Goal: Transaction & Acquisition: Purchase product/service

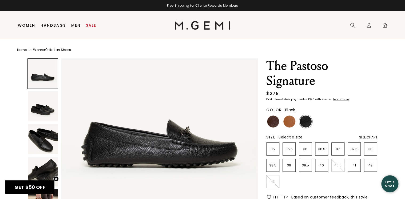
scroll to position [43, 0]
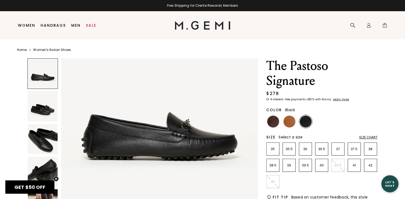
click at [292, 123] on img at bounding box center [290, 122] width 12 height 12
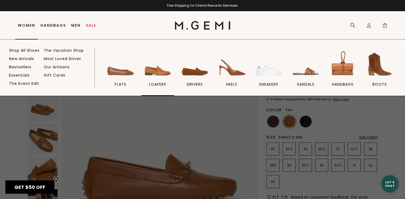
click at [152, 72] on img at bounding box center [158, 64] width 30 height 30
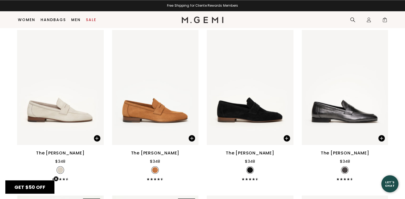
scroll to position [416, 0]
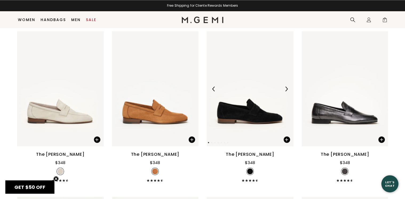
click at [257, 108] on img at bounding box center [250, 88] width 86 height 115
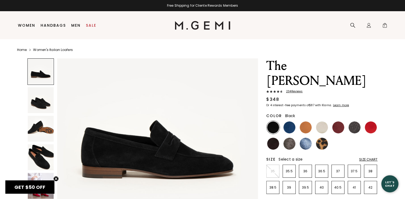
scroll to position [21, 0]
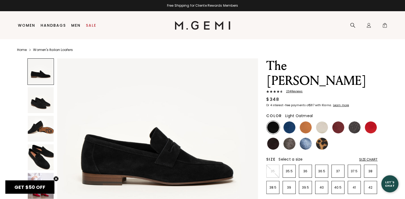
click at [321, 121] on img at bounding box center [322, 127] width 12 height 12
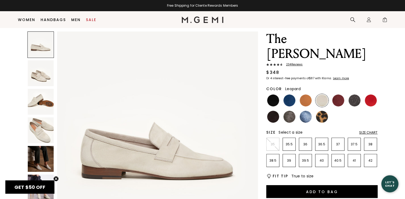
scroll to position [10, 0]
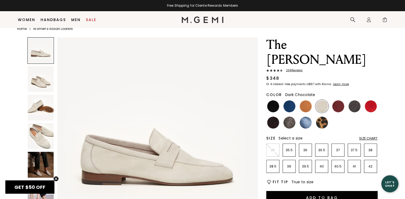
click at [270, 117] on img at bounding box center [273, 123] width 12 height 12
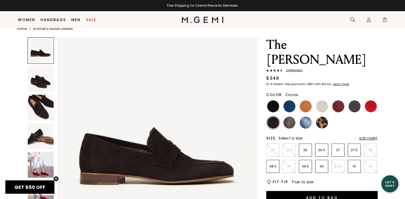
click at [291, 117] on img at bounding box center [290, 123] width 12 height 12
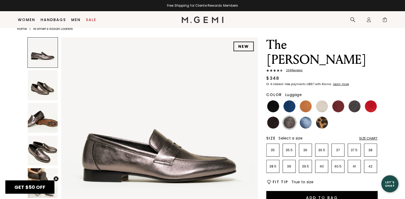
click at [307, 100] on img at bounding box center [306, 106] width 12 height 12
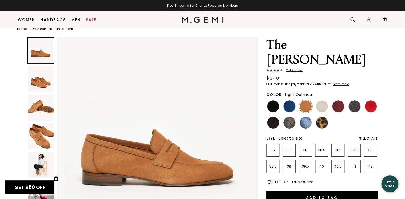
click at [321, 100] on img at bounding box center [322, 106] width 12 height 12
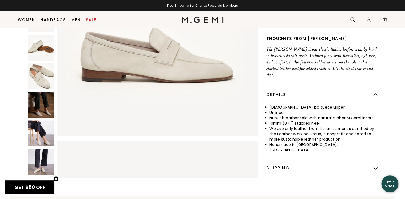
scroll to position [202, 0]
click at [41, 149] on img at bounding box center [41, 162] width 26 height 26
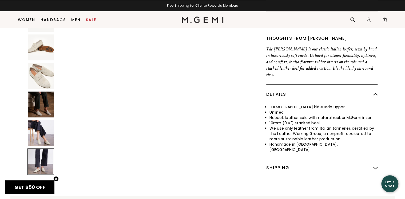
scroll to position [1219, 0]
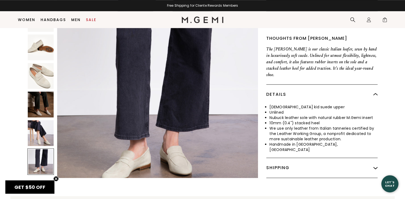
click at [44, 120] on img at bounding box center [41, 133] width 26 height 26
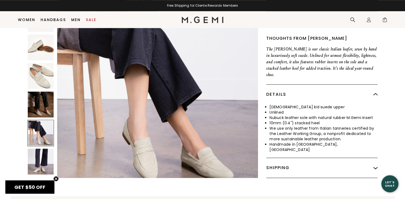
scroll to position [1016, 0]
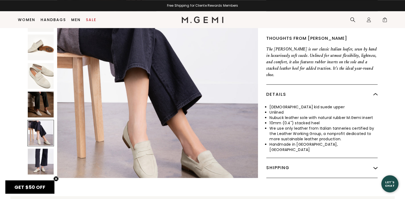
click at [47, 92] on img at bounding box center [41, 105] width 26 height 26
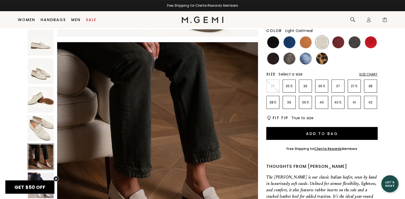
scroll to position [95, 0]
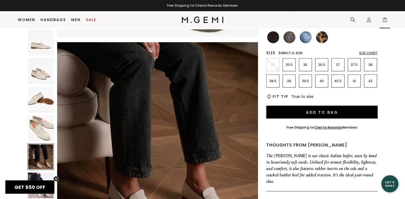
click at [384, 20] on span "1" at bounding box center [384, 20] width 5 height 5
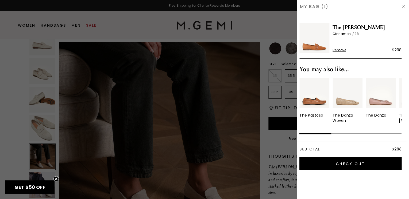
scroll to position [0, 0]
